Goal: Navigation & Orientation: Go to known website

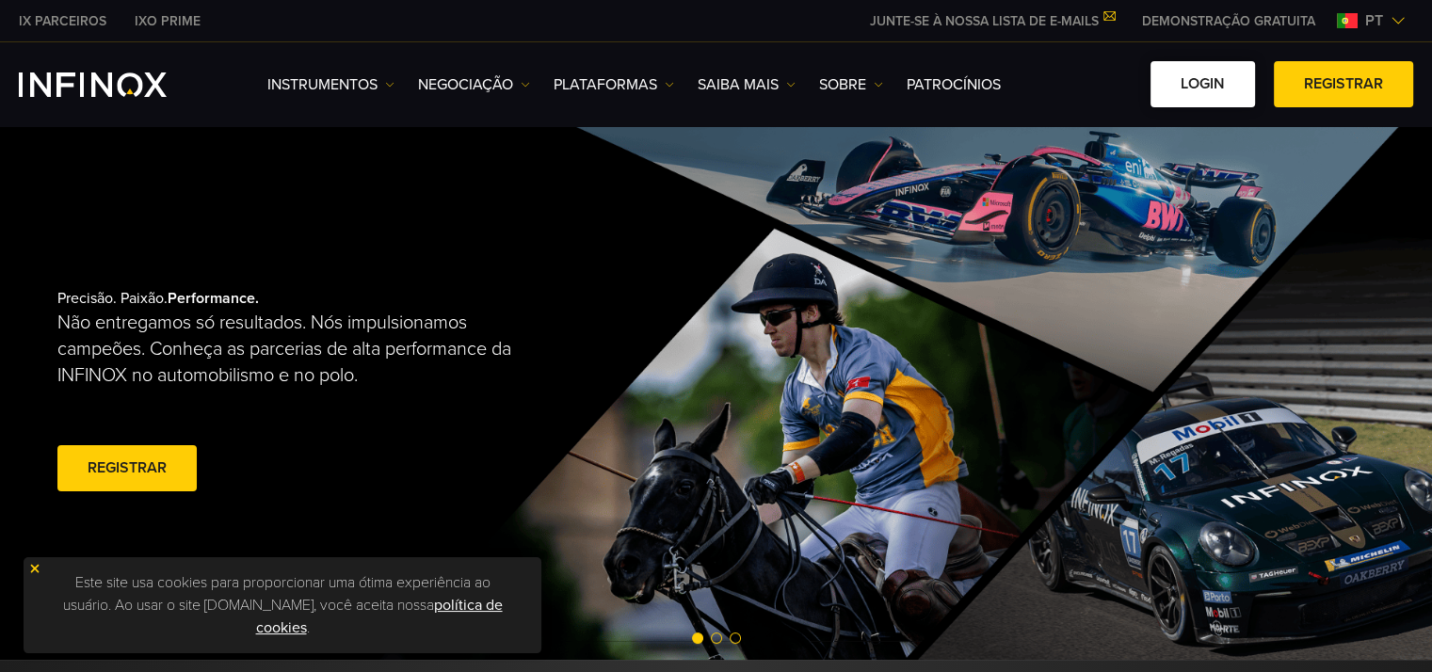
click at [1194, 76] on link "Login" at bounding box center [1202, 84] width 104 height 46
click at [1242, 65] on link "Login" at bounding box center [1202, 84] width 104 height 46
